Goal: Task Accomplishment & Management: Manage account settings

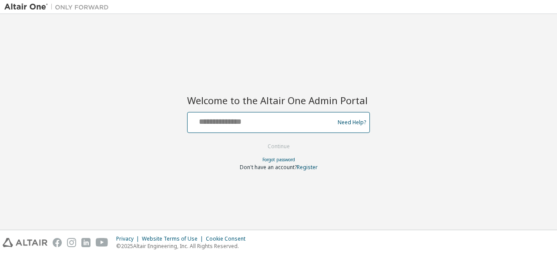
click at [279, 125] on input "text" at bounding box center [262, 120] width 142 height 13
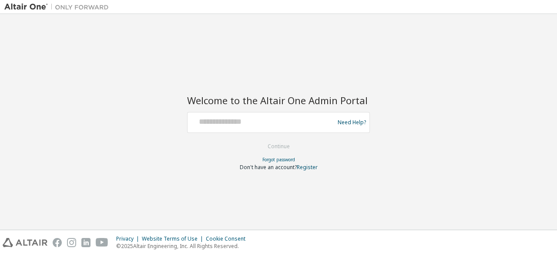
click at [418, 79] on div "Welcome to the Altair One Admin Portal Need Help? Please make sure that you pro…" at bounding box center [278, 121] width 549 height 207
click at [308, 168] on link "Register" at bounding box center [307, 166] width 21 height 7
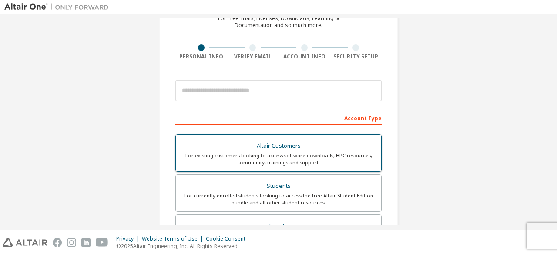
scroll to position [85, 0]
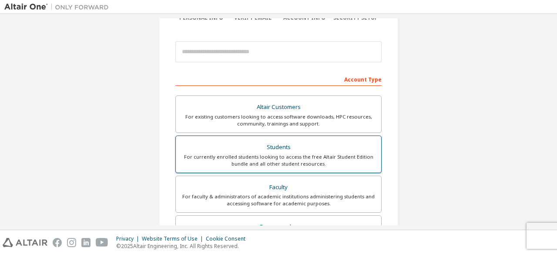
click at [286, 146] on div "Students" at bounding box center [278, 147] width 195 height 12
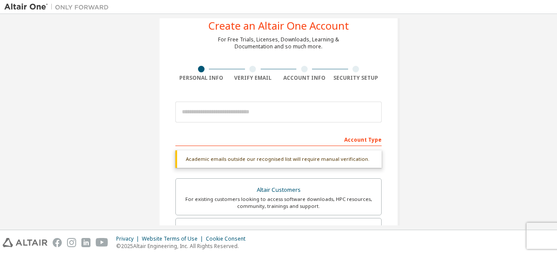
scroll to position [21, 0]
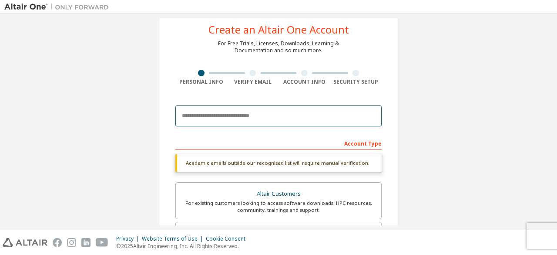
click at [282, 116] on input "email" at bounding box center [278, 115] width 206 height 21
type input "**********"
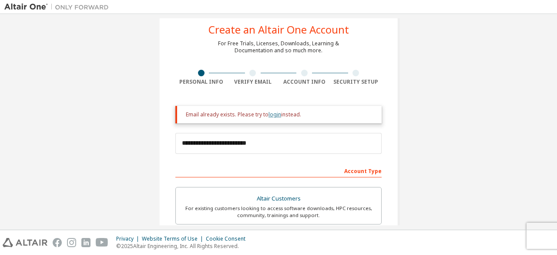
click at [273, 113] on link "login" at bounding box center [275, 114] width 13 height 7
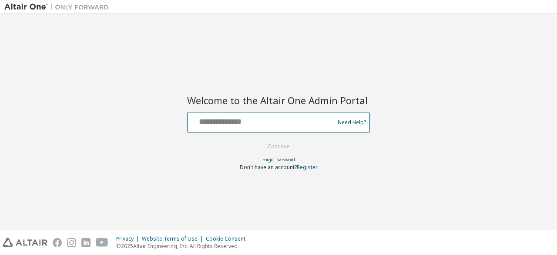
click at [273, 121] on input "text" at bounding box center [262, 120] width 142 height 13
type input "**********"
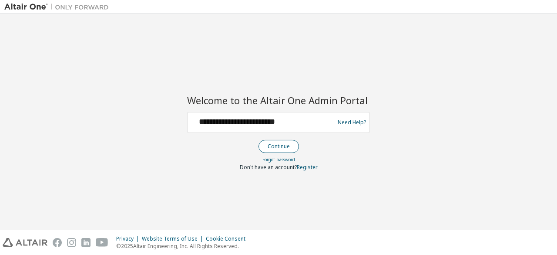
click at [273, 146] on button "Continue" at bounding box center [279, 146] width 40 height 13
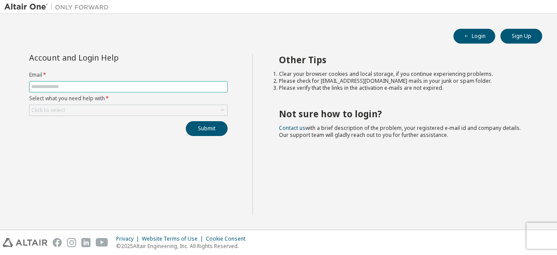
click at [111, 85] on input "text" at bounding box center [128, 86] width 194 height 7
type input "**********"
click at [99, 114] on div "Click to select" at bounding box center [129, 110] width 198 height 10
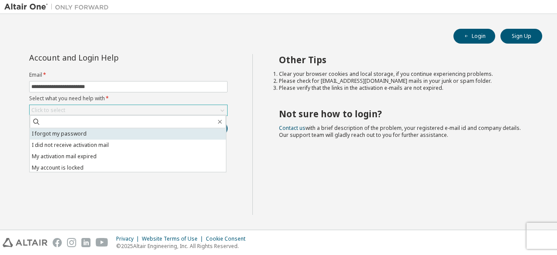
click at [88, 134] on li "I forgot my password" at bounding box center [128, 133] width 196 height 11
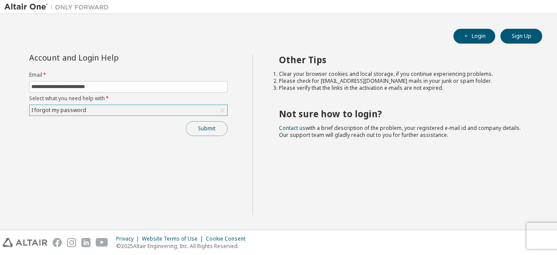
click at [211, 126] on button "Submit" at bounding box center [207, 128] width 42 height 15
